Goal: Information Seeking & Learning: Learn about a topic

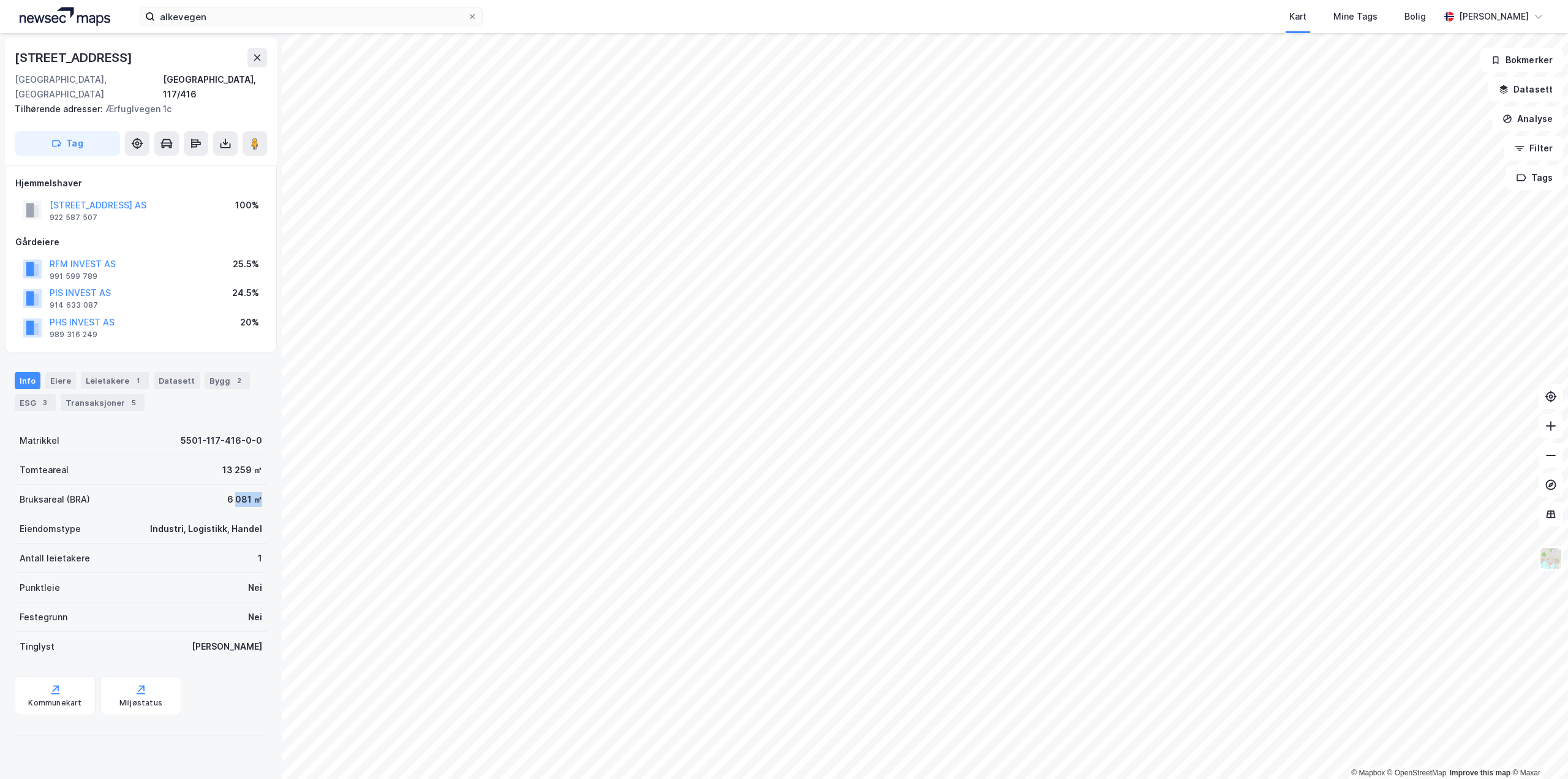
drag, startPoint x: 230, startPoint y: 484, endPoint x: 251, endPoint y: 481, distance: 21.2
click at [251, 492] on div "6 081 ㎡" at bounding box center [244, 499] width 35 height 14
click at [235, 467] on div "Tomteareal 13 259 ㎡" at bounding box center [140, 470] width 252 height 29
drag, startPoint x: 207, startPoint y: 482, endPoint x: 264, endPoint y: 498, distance: 59.2
click at [264, 484] on div "[STREET_ADDRESS] Tilhørende adresser: Ærfuglvegen 1c Tag Hjemmelshaver ALKEVEIE…" at bounding box center [140, 406] width 281 height 745
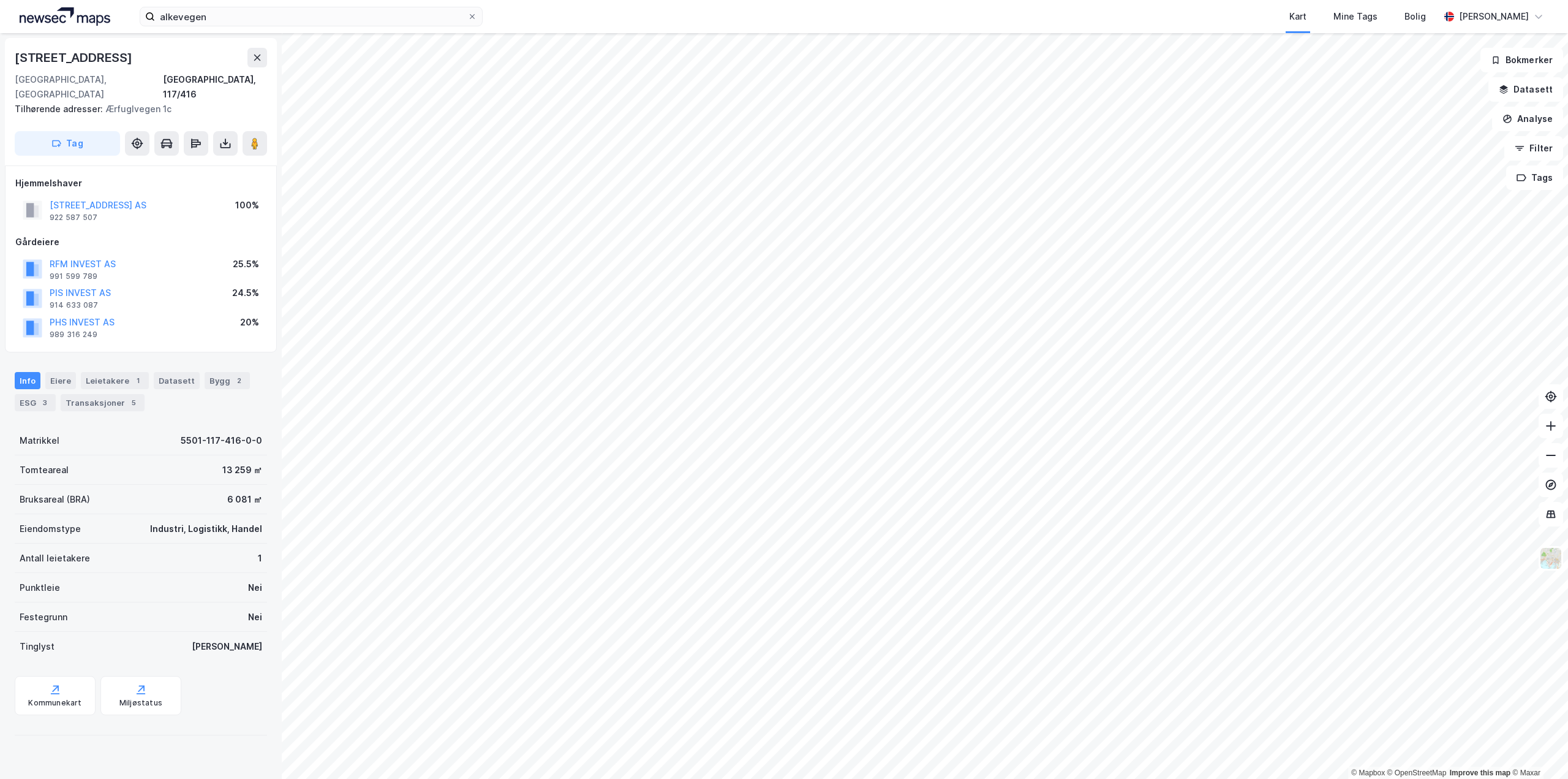
click at [234, 576] on div "Punktleie Nei" at bounding box center [140, 587] width 252 height 29
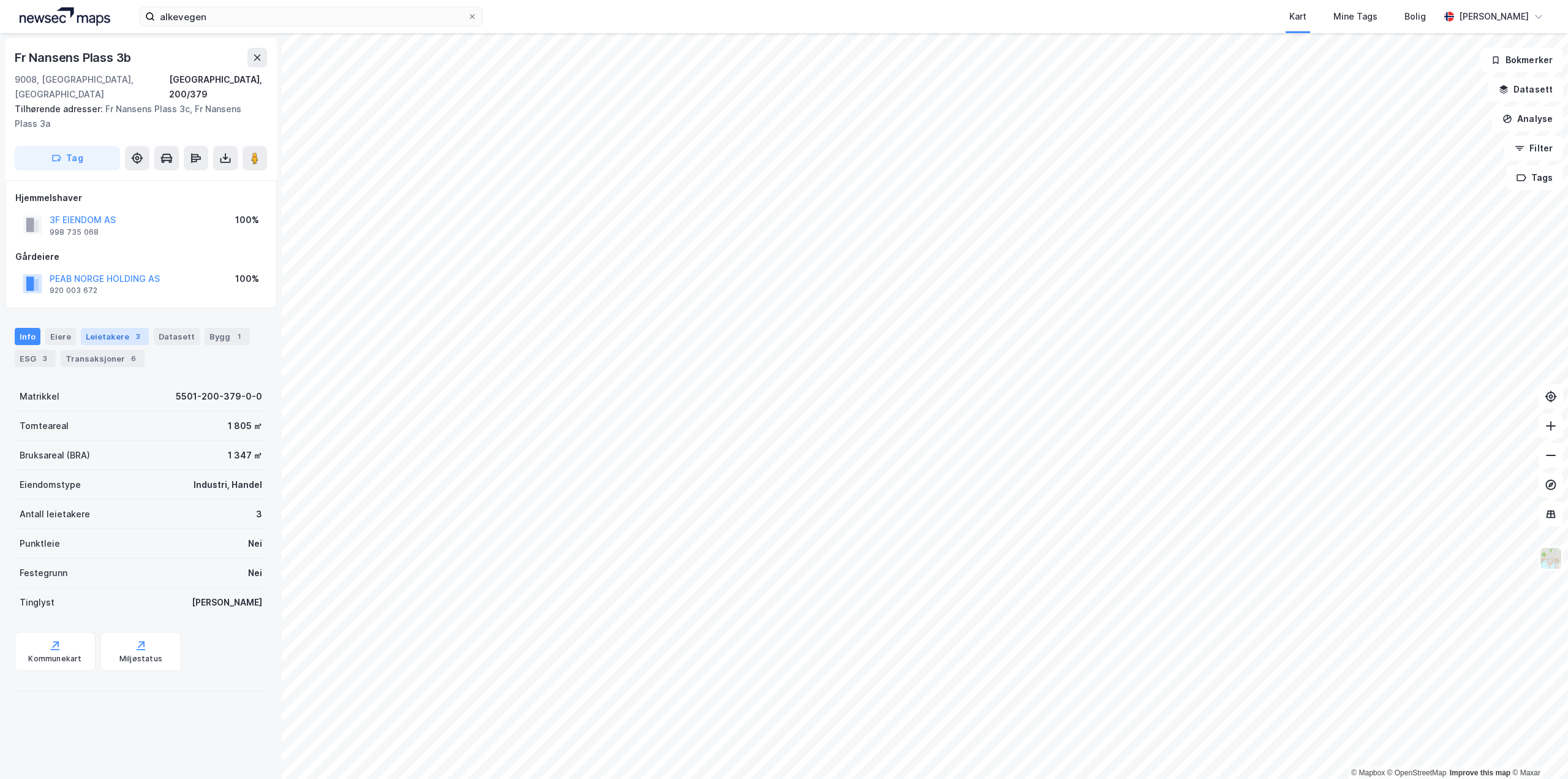
click at [127, 328] on div "Leietakere 3" at bounding box center [114, 336] width 68 height 17
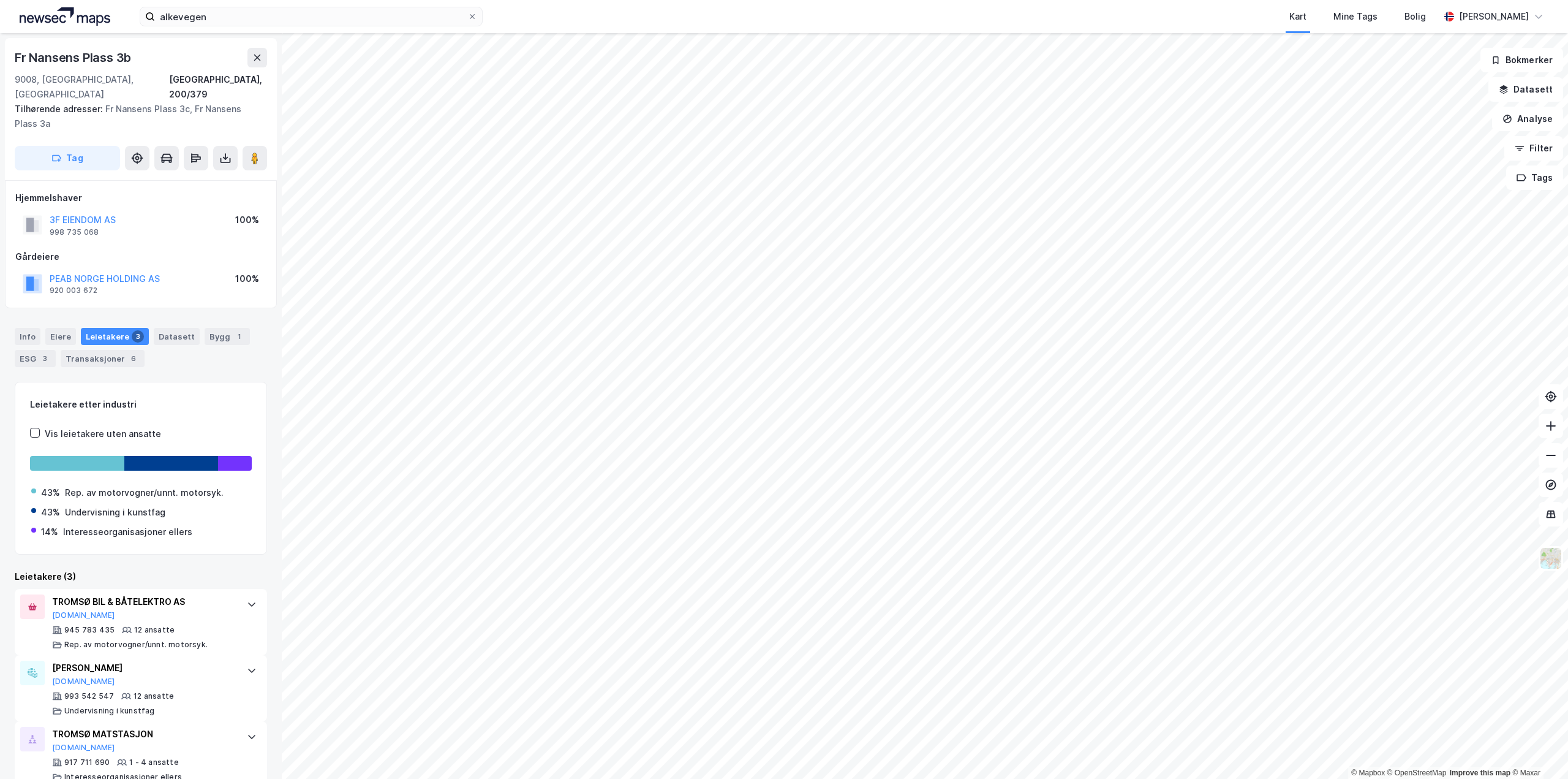
scroll to position [9, 0]
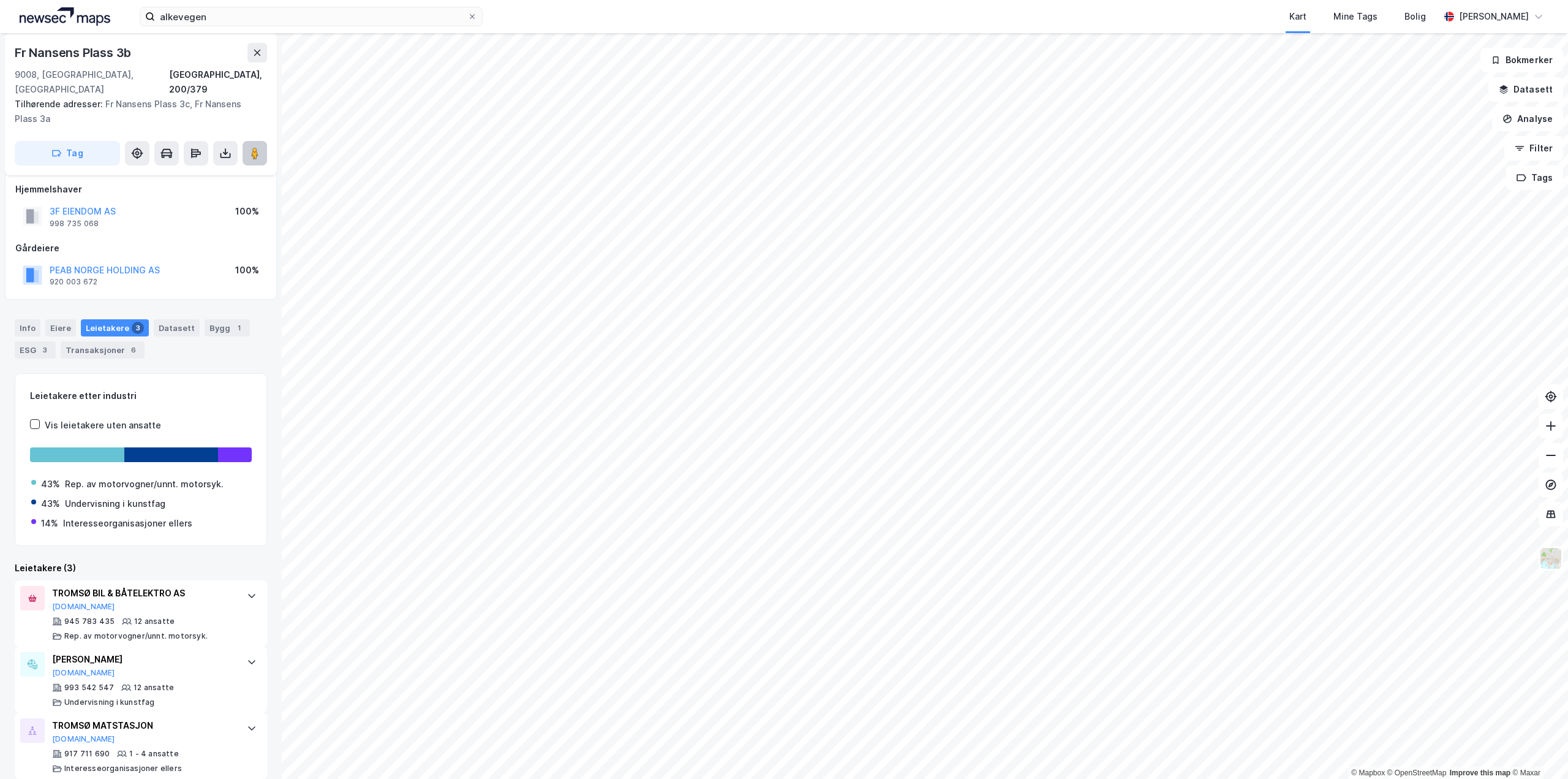
click at [264, 141] on button at bounding box center [255, 153] width 25 height 25
click at [468, 17] on icon at bounding box center [472, 16] width 8 height 8
click at [467, 17] on input "alkevegen" at bounding box center [311, 16] width 312 height 18
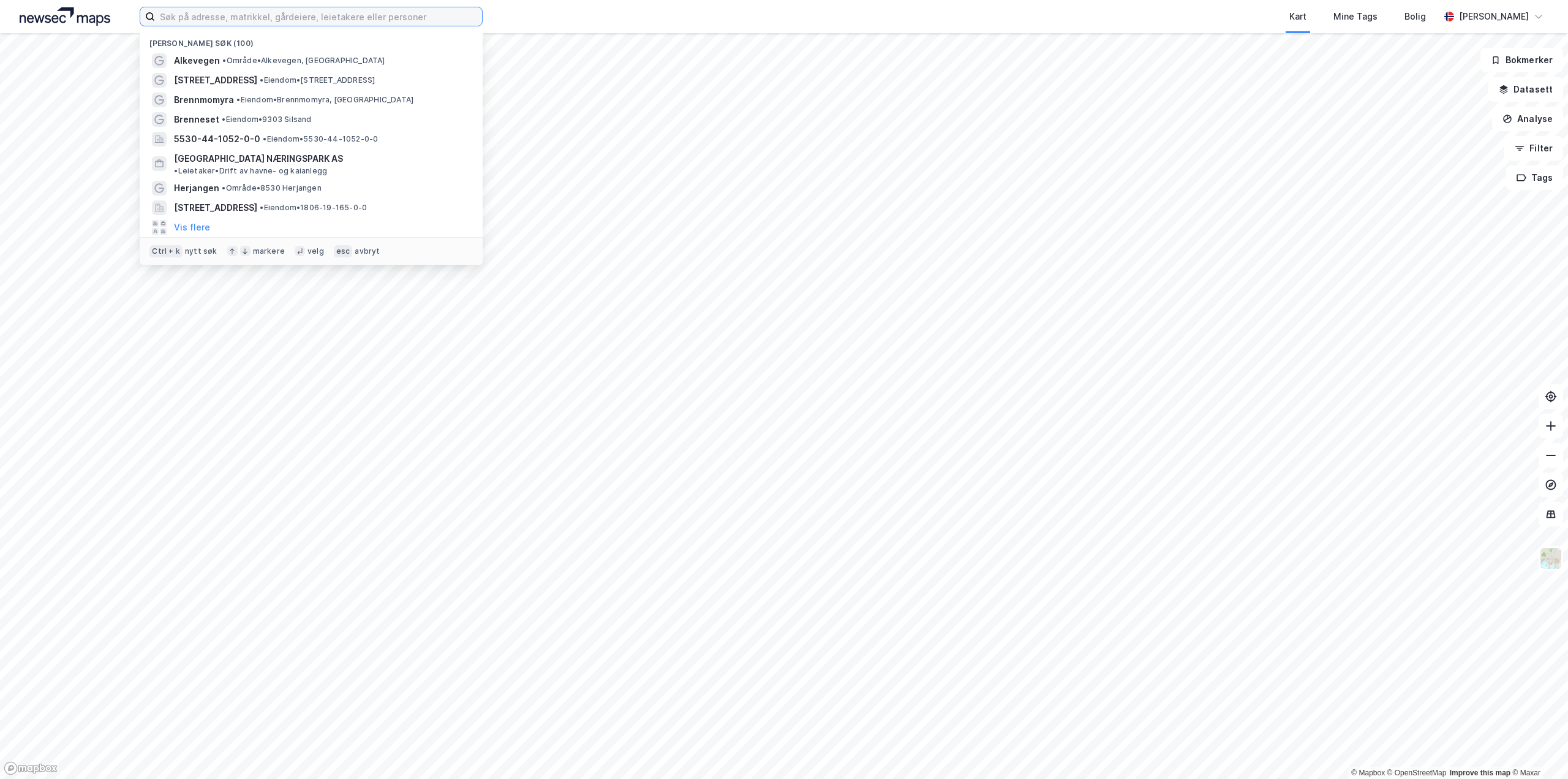
click at [281, 18] on input at bounding box center [318, 16] width 327 height 18
type input "silsand"
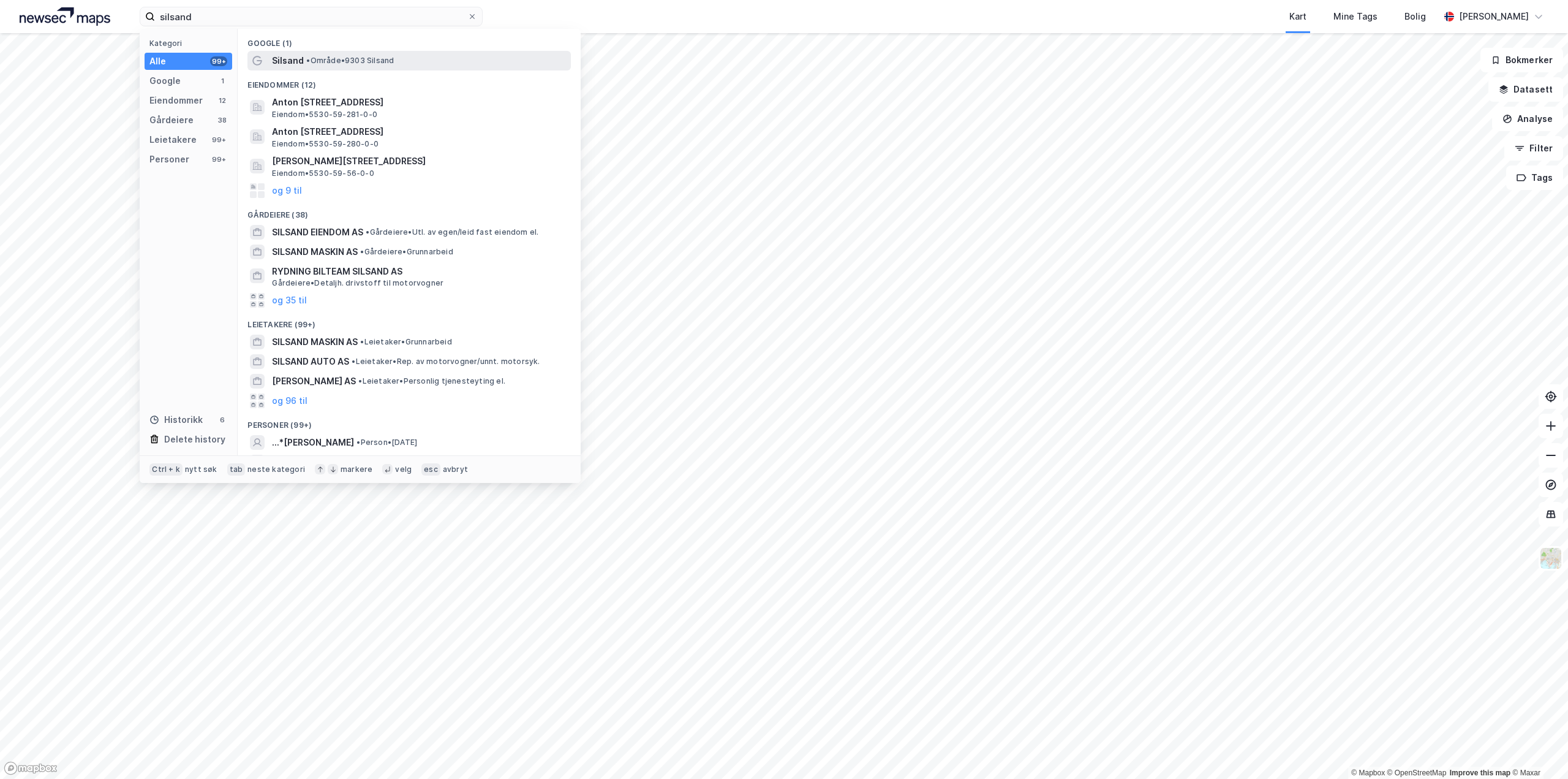
click at [311, 53] on div "Silsand • Område • 9303 [GEOGRAPHIC_DATA]" at bounding box center [420, 60] width 296 height 14
